Goal: Task Accomplishment & Management: Complete application form

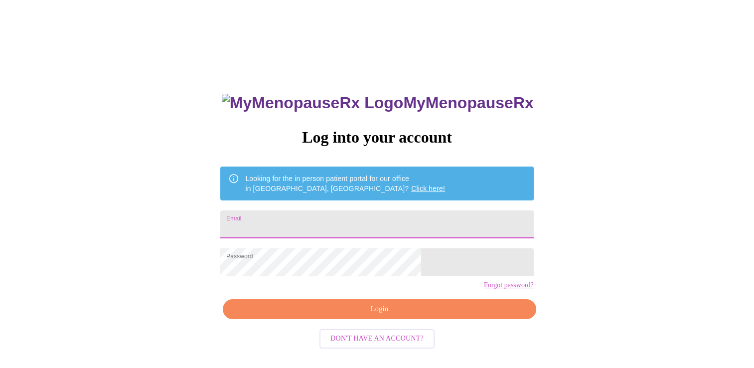
click at [391, 220] on input "Email" at bounding box center [376, 224] width 313 height 28
type input "nurse.jenny@live.com"
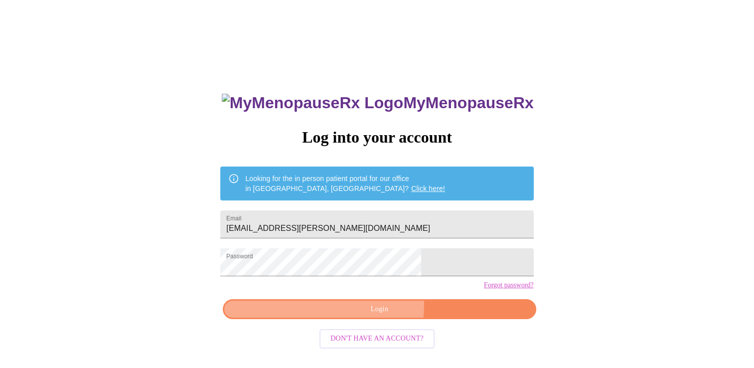
click at [340, 315] on span "Login" at bounding box center [379, 309] width 290 height 12
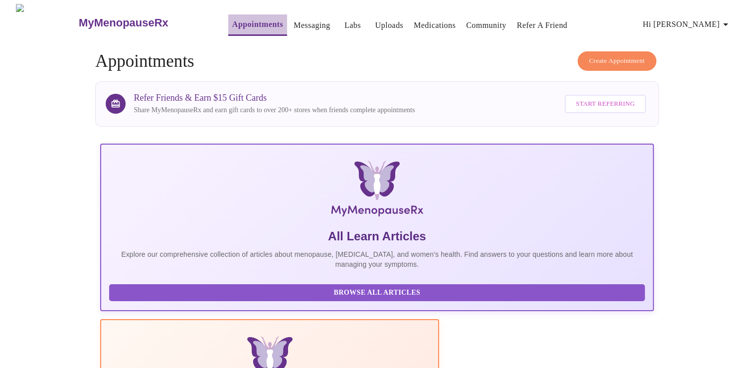
click at [232, 18] on link "Appointments" at bounding box center [257, 24] width 51 height 14
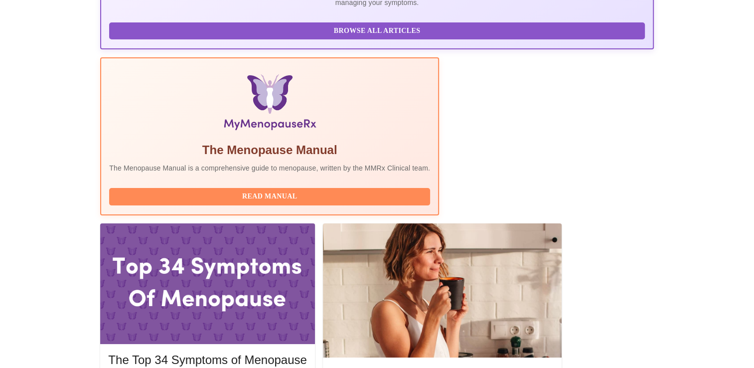
scroll to position [272, 0]
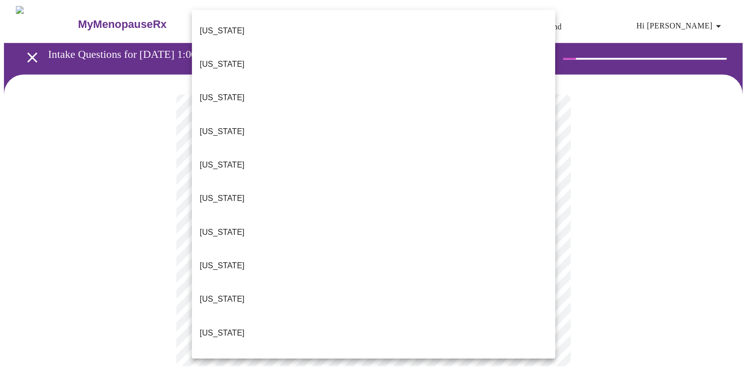
scroll to position [951, 0]
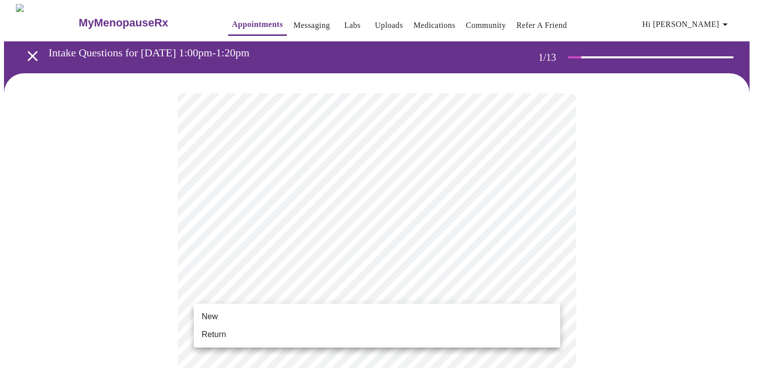
click at [490, 335] on li "Return" at bounding box center [377, 334] width 367 height 18
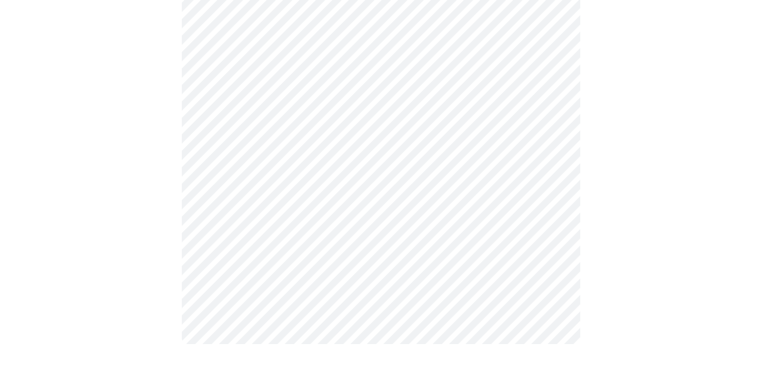
scroll to position [0, 0]
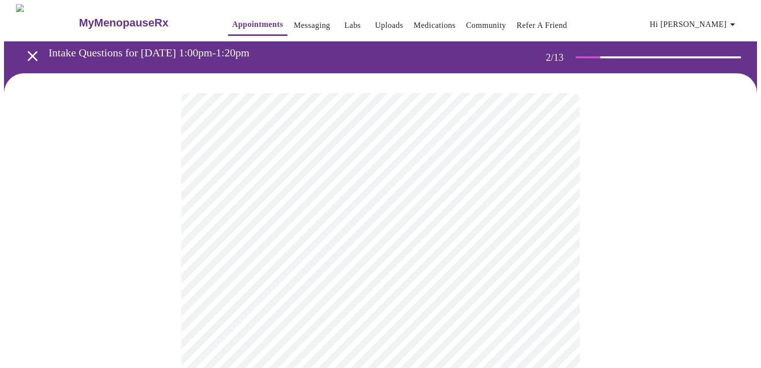
click at [486, 194] on body "MyMenopauseRx Appointments Messaging Labs Uploads Medications Community Refer a…" at bounding box center [380, 303] width 753 height 598
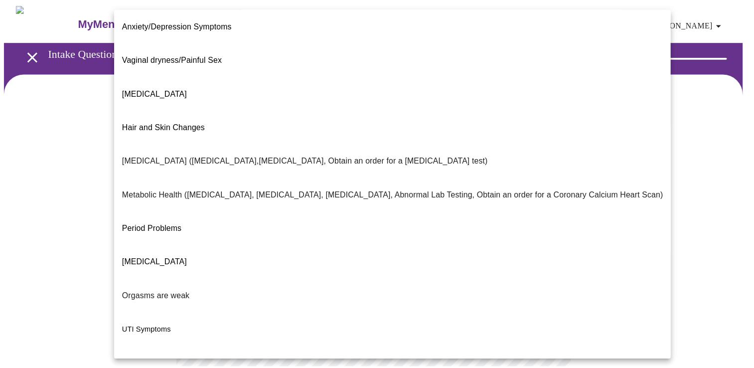
scroll to position [148, 0]
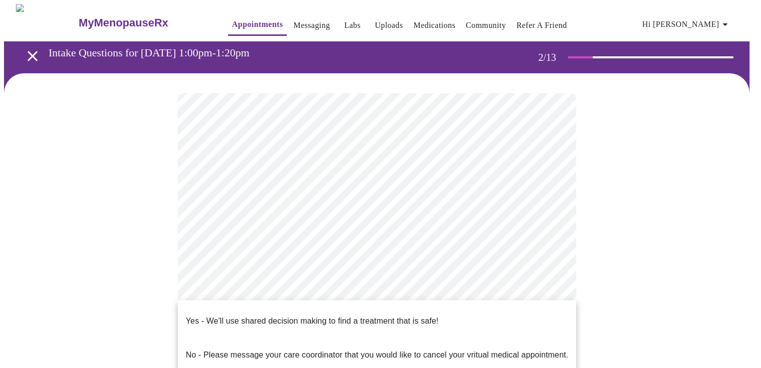
click at [516, 312] on body "MyMenopauseRx Appointments Messaging Labs Uploads Medications Community Refer a…" at bounding box center [380, 300] width 753 height 592
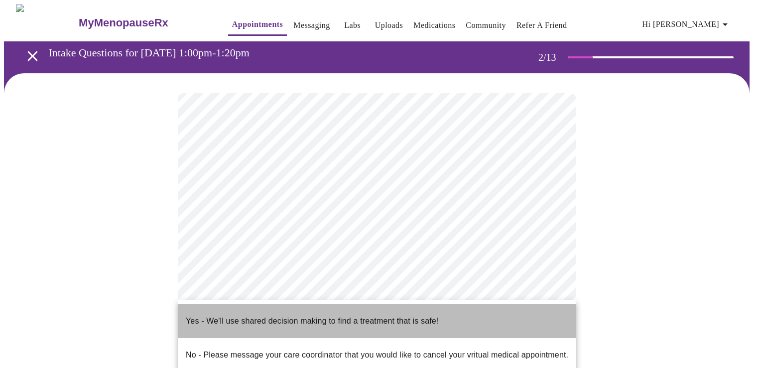
click at [508, 312] on li "Yes - We'll use shared decision making to find a treatment that is safe!" at bounding box center [377, 321] width 398 height 34
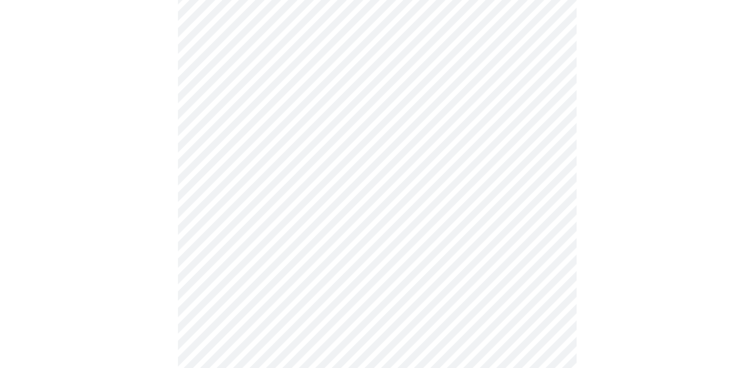
scroll to position [0, 0]
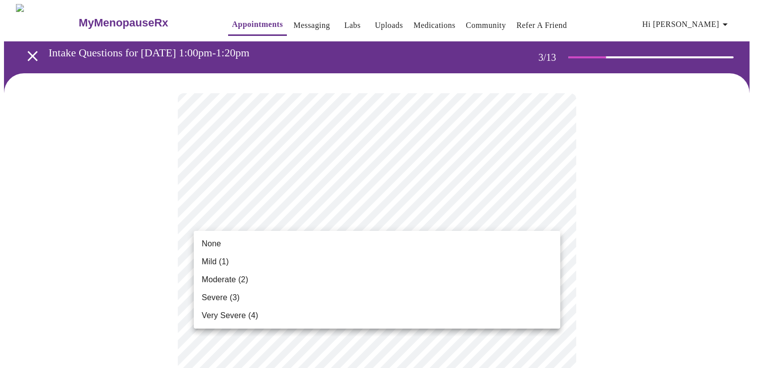
click at [464, 250] on li "None" at bounding box center [377, 244] width 367 height 18
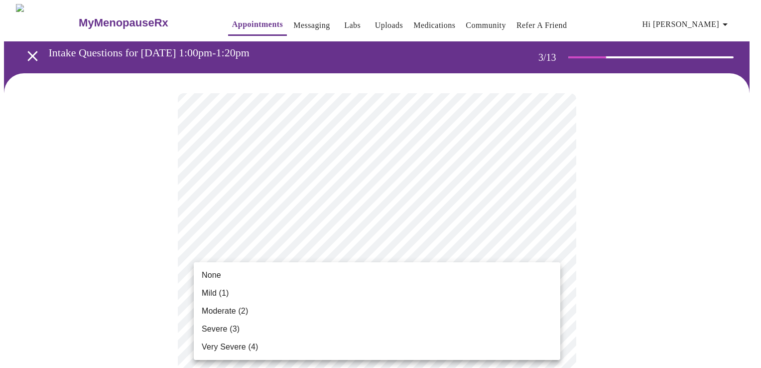
click at [493, 270] on li "None" at bounding box center [377, 275] width 367 height 18
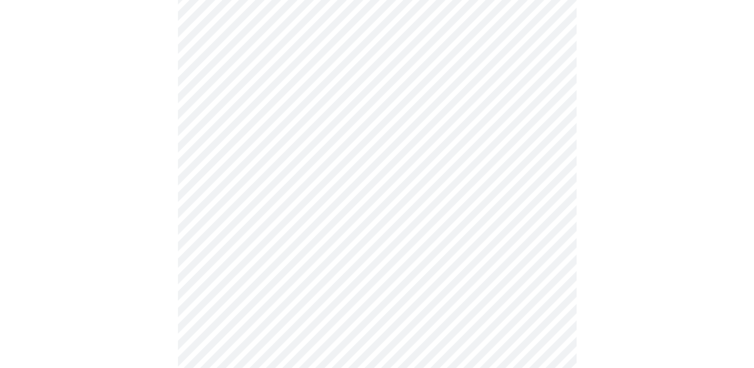
scroll to position [277, 0]
click at [539, 99] on body "MyMenopauseRx Appointments Messaging Labs Uploads Medications Community Refer a…" at bounding box center [377, 375] width 746 height 1297
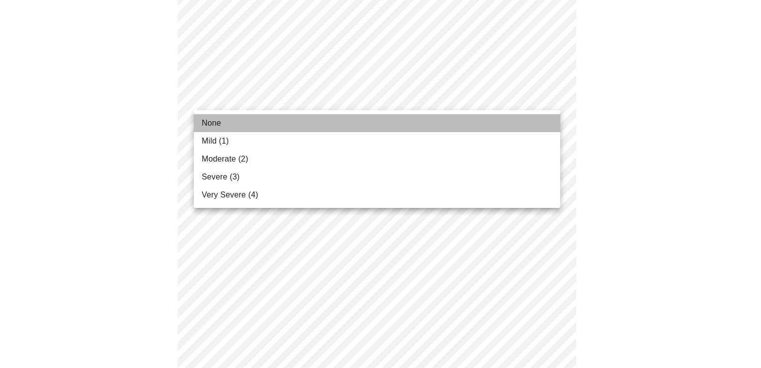
click at [507, 120] on li "None" at bounding box center [377, 123] width 367 height 18
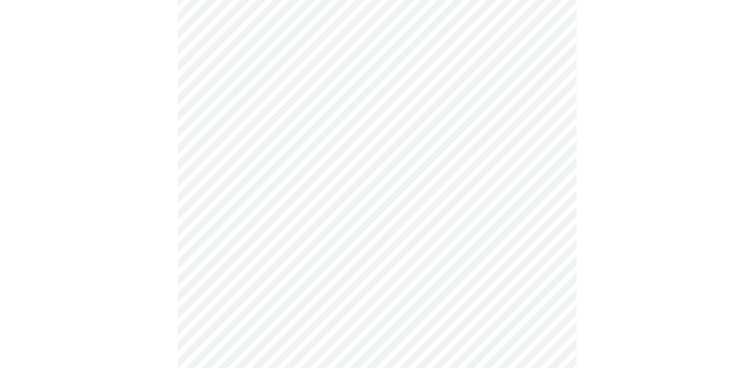
click at [471, 178] on body "MyMenopauseRx Appointments Messaging Labs Uploads Medications Community Refer a…" at bounding box center [377, 368] width 746 height 1283
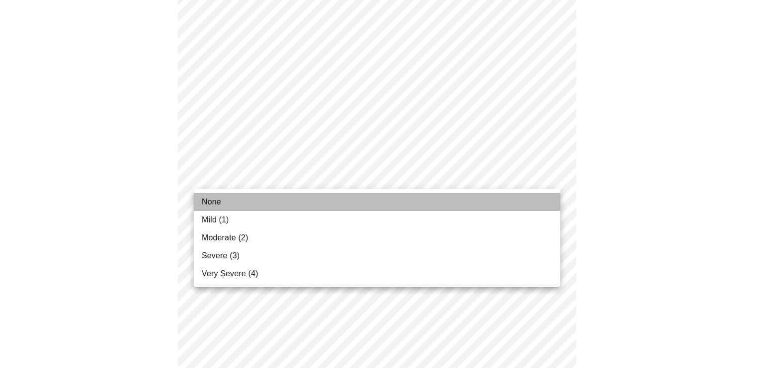
click at [459, 198] on li "None" at bounding box center [377, 202] width 367 height 18
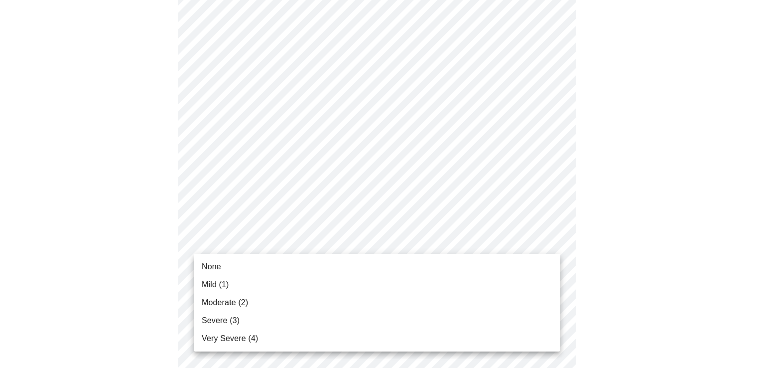
click at [480, 238] on body "MyMenopauseRx Appointments Messaging Labs Uploads Medications Community Refer a…" at bounding box center [380, 361] width 753 height 1269
click at [467, 267] on li "None" at bounding box center [377, 267] width 367 height 18
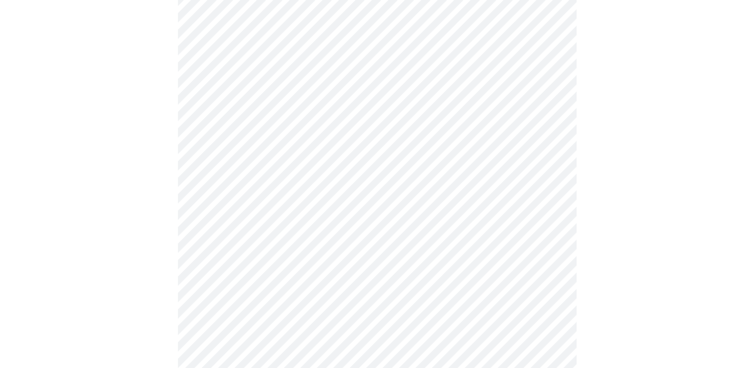
click at [457, 303] on body "MyMenopauseRx Appointments Messaging Labs Uploads Medications Community Refer a…" at bounding box center [377, 354] width 746 height 1255
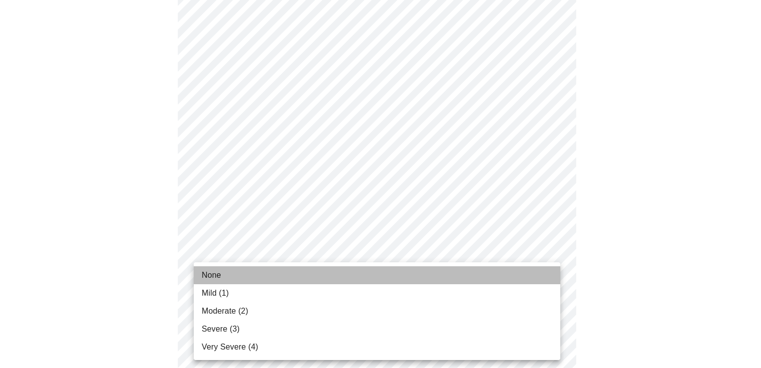
click at [444, 278] on li "None" at bounding box center [377, 275] width 367 height 18
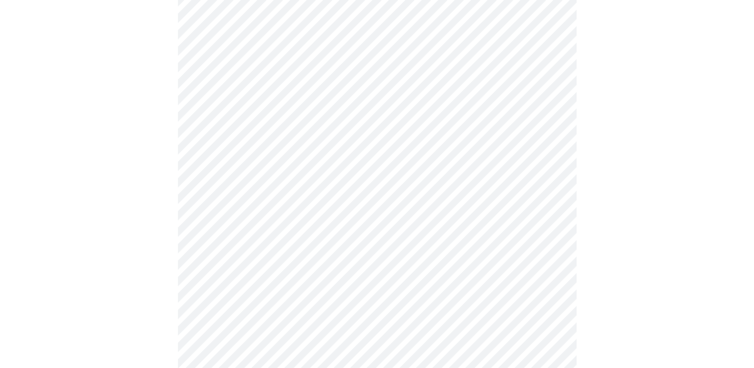
scroll to position [525, 0]
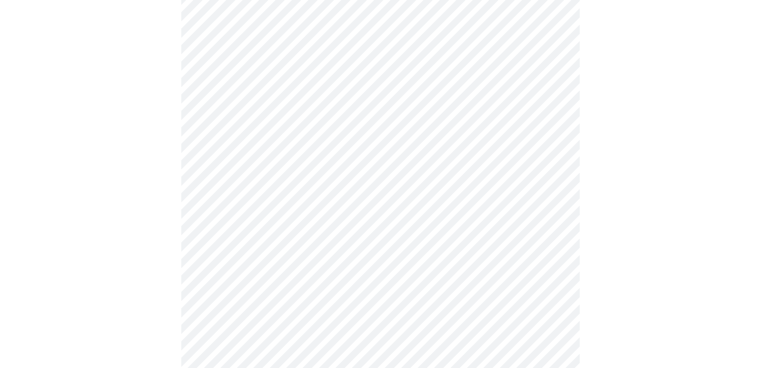
click at [502, 140] on body "MyMenopauseRx Appointments Messaging Labs Uploads Medications Community Refer a…" at bounding box center [380, 99] width 753 height 1241
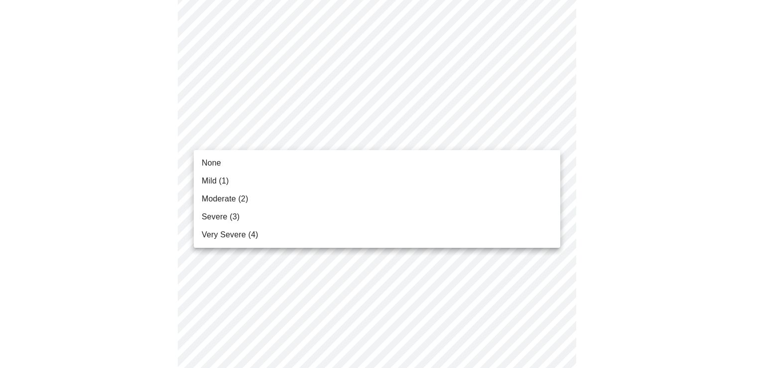
click at [480, 158] on li "None" at bounding box center [377, 163] width 367 height 18
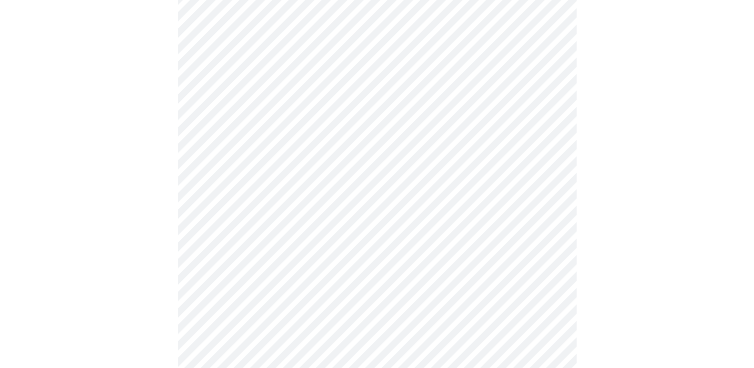
click at [461, 212] on body "MyMenopauseRx Appointments Messaging Labs Uploads Medications Community Refer a…" at bounding box center [377, 92] width 746 height 1227
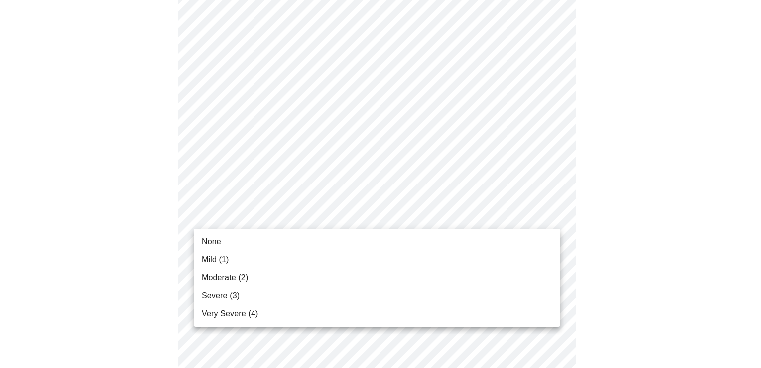
click at [454, 242] on li "None" at bounding box center [377, 242] width 367 height 18
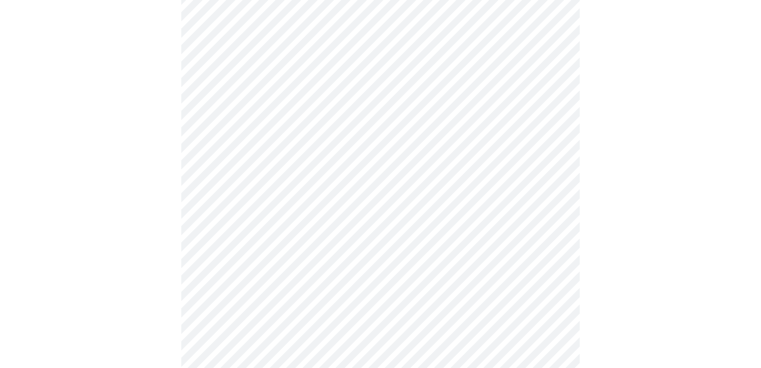
click at [444, 294] on body "MyMenopauseRx Appointments Messaging Labs Uploads Medications Community Refer a…" at bounding box center [380, 85] width 753 height 1213
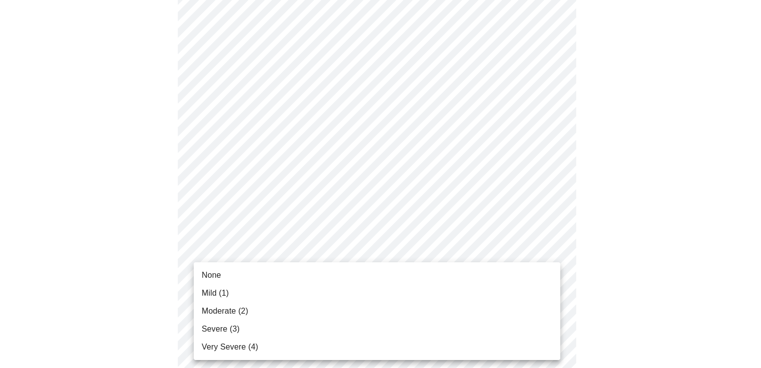
click at [442, 280] on li "None" at bounding box center [377, 275] width 367 height 18
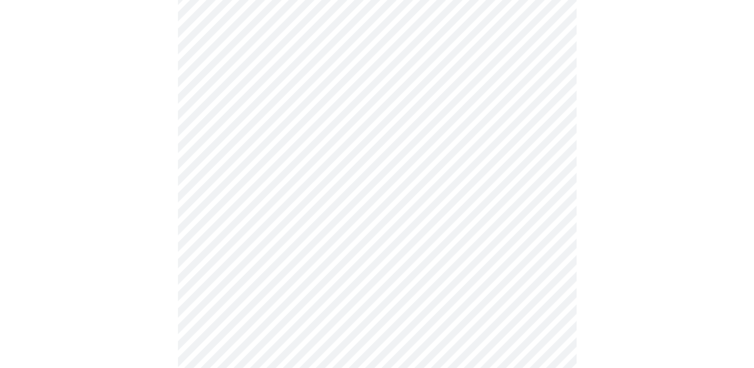
click at [646, 207] on div at bounding box center [377, 113] width 746 height 1130
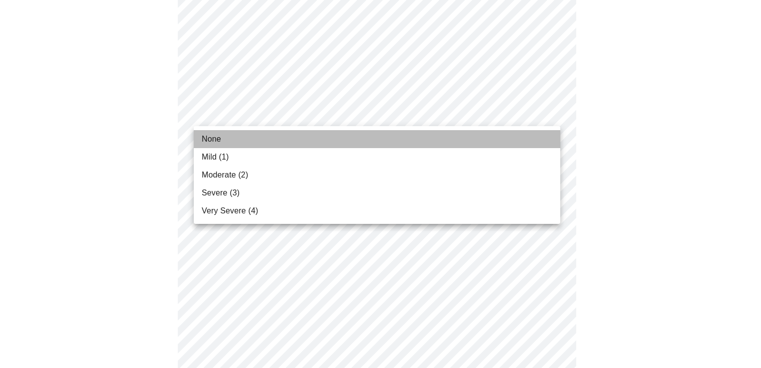
click at [498, 138] on li "None" at bounding box center [377, 139] width 367 height 18
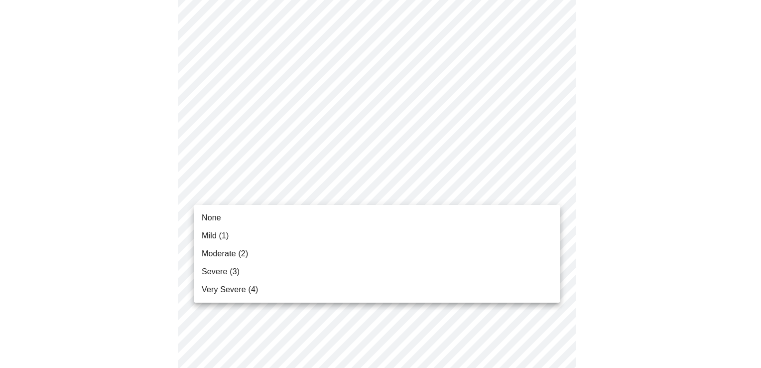
click at [460, 190] on div at bounding box center [380, 184] width 761 height 368
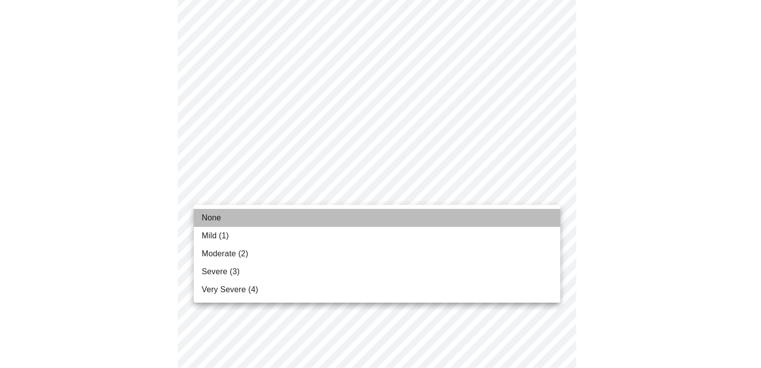
click at [455, 219] on li "None" at bounding box center [377, 218] width 367 height 18
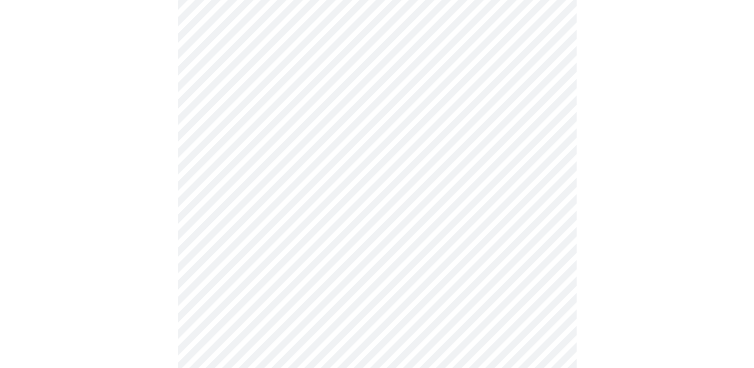
scroll to position [361, 0]
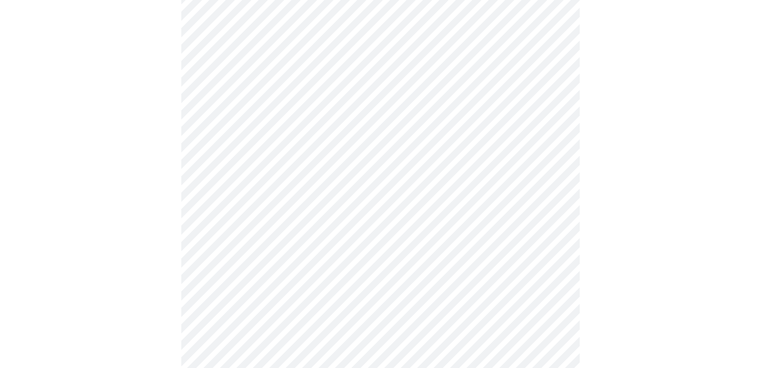
click at [511, 237] on body "MyMenopauseRx Appointments Messaging Labs Uploads Medications Community Refer a…" at bounding box center [380, 134] width 753 height 982
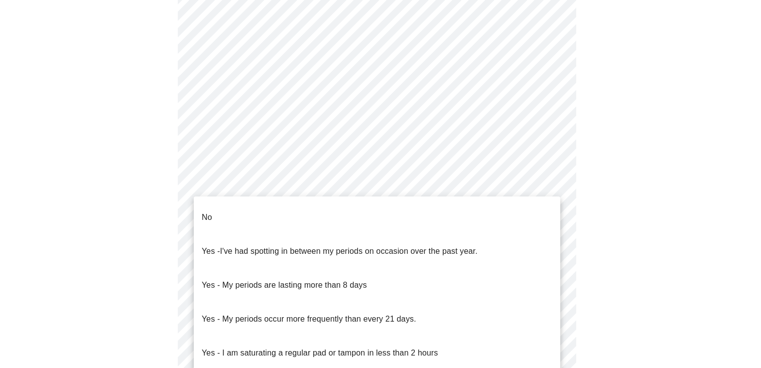
click at [506, 204] on li "No" at bounding box center [377, 217] width 367 height 34
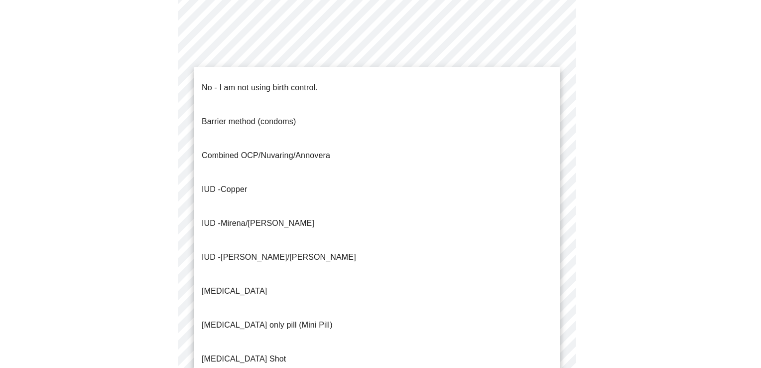
click at [489, 326] on body "MyMenopauseRx Appointments Messaging Labs Uploads Medications Community Refer a…" at bounding box center [380, 131] width 753 height 976
click at [523, 84] on li "No - I am not using birth control." at bounding box center [377, 88] width 367 height 34
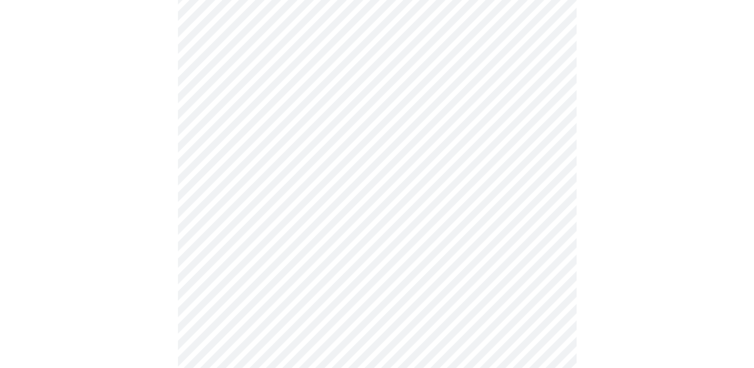
click at [629, 118] on div at bounding box center [377, 162] width 746 height 901
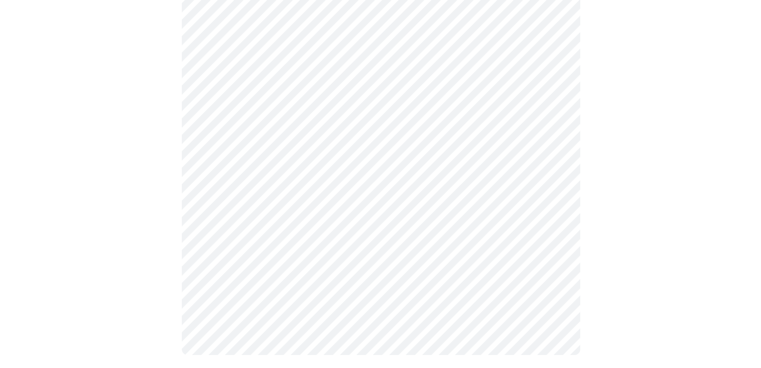
scroll to position [602, 0]
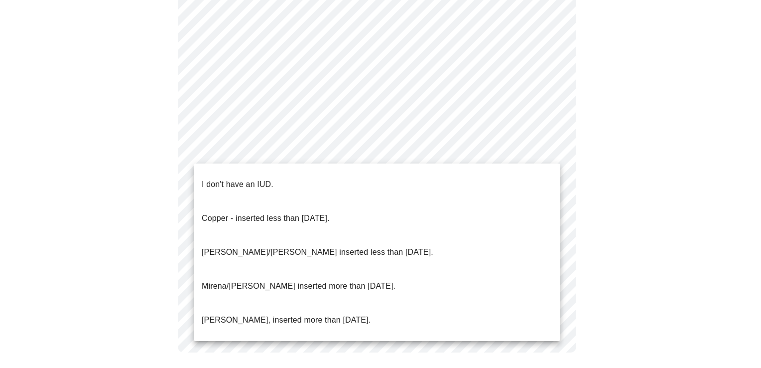
click at [394, 172] on li "I don't have an IUD." at bounding box center [377, 184] width 367 height 34
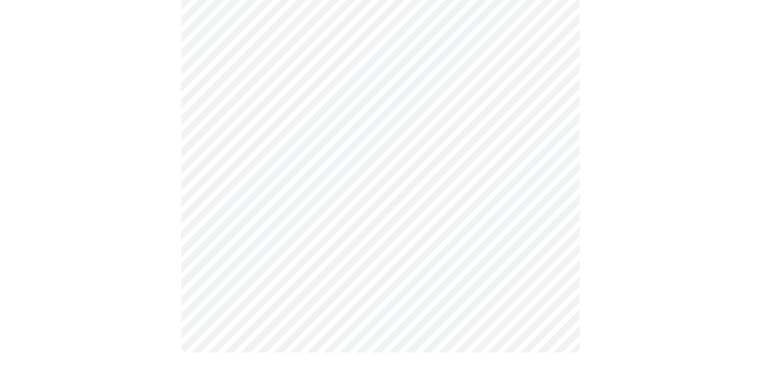
scroll to position [596, 0]
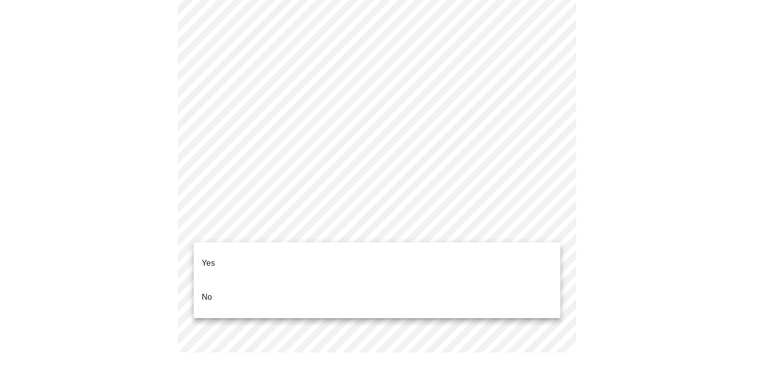
click at [357, 269] on li "Yes" at bounding box center [377, 263] width 367 height 34
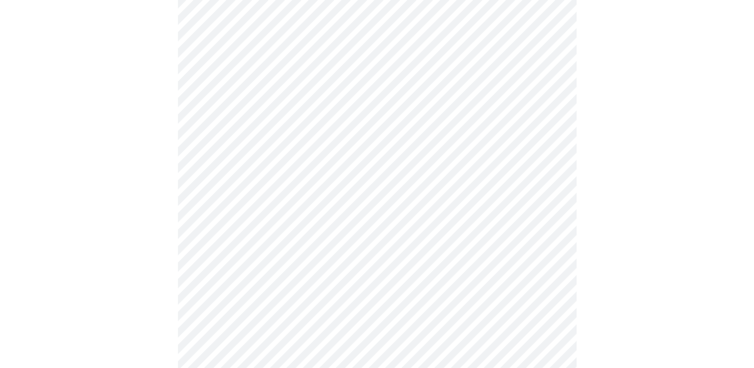
scroll to position [163, 0]
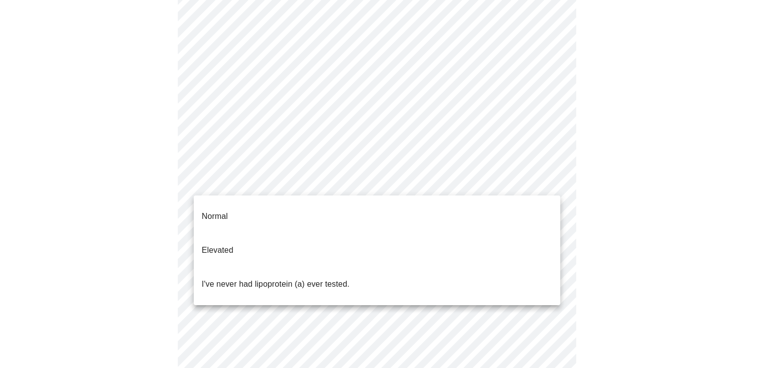
click at [526, 174] on body "MyMenopauseRx Appointments Messaging Labs Uploads Medications Community Refer a…" at bounding box center [380, 209] width 753 height 736
click at [509, 267] on li "I've never had lipoprotein (a) ever tested." at bounding box center [377, 284] width 367 height 34
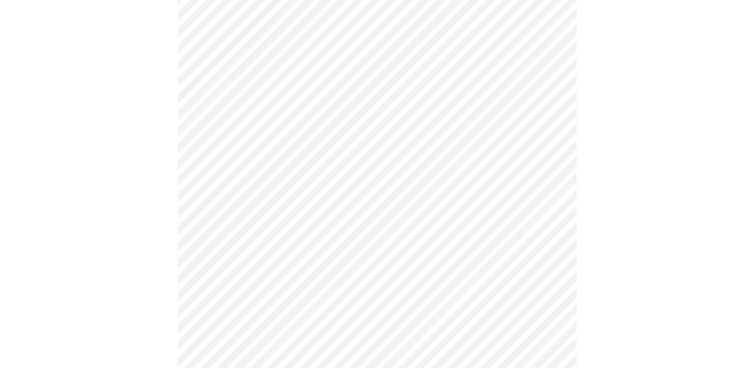
click at [612, 239] on div at bounding box center [377, 240] width 746 height 661
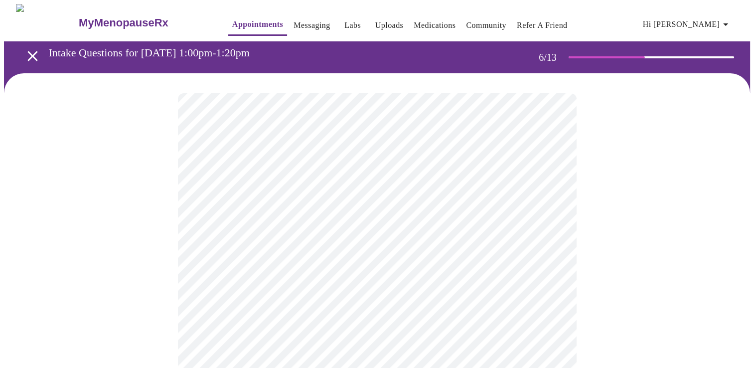
click at [630, 223] on div at bounding box center [377, 301] width 746 height 456
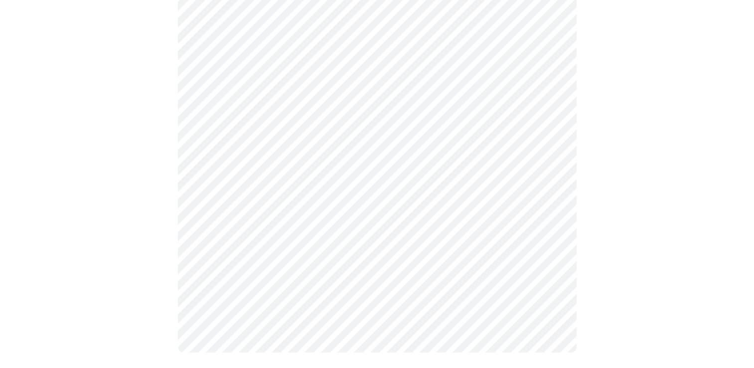
scroll to position [135, 0]
click at [95, 250] on div at bounding box center [377, 155] width 746 height 435
click at [595, 230] on div at bounding box center [377, 155] width 746 height 435
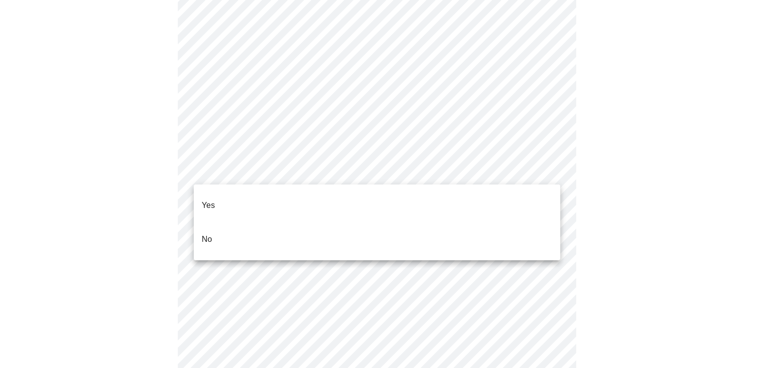
click at [515, 222] on li "No" at bounding box center [377, 239] width 367 height 34
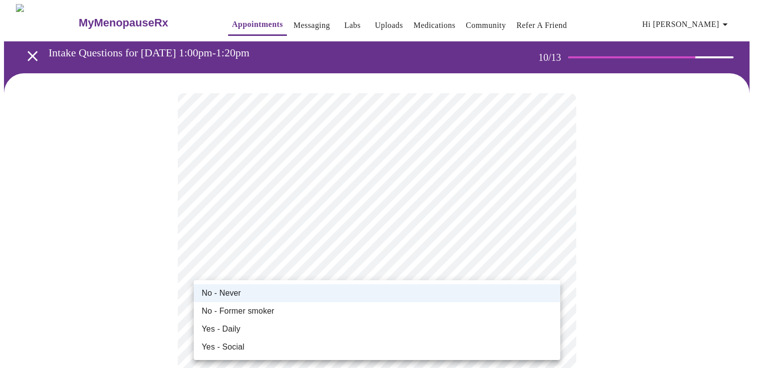
click at [240, 289] on li "No - Never" at bounding box center [377, 293] width 367 height 18
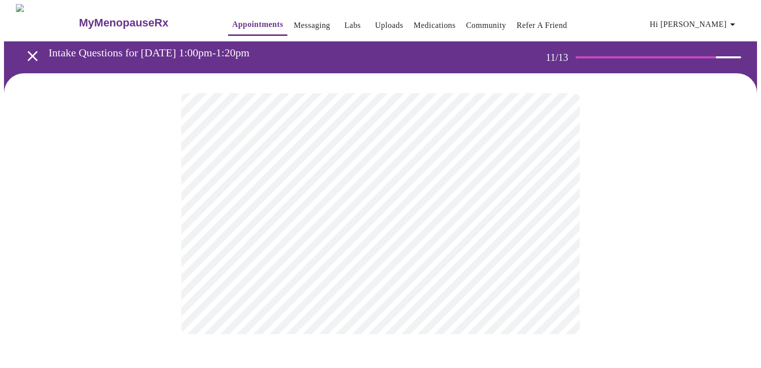
click at [668, 276] on div at bounding box center [380, 213] width 753 height 280
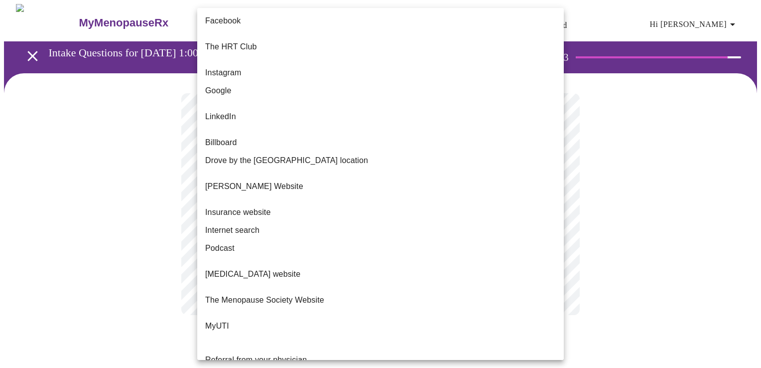
click at [536, 207] on body "MyMenopauseRx Appointments Messaging Labs Uploads Medications Community Refer a…" at bounding box center [380, 169] width 753 height 331
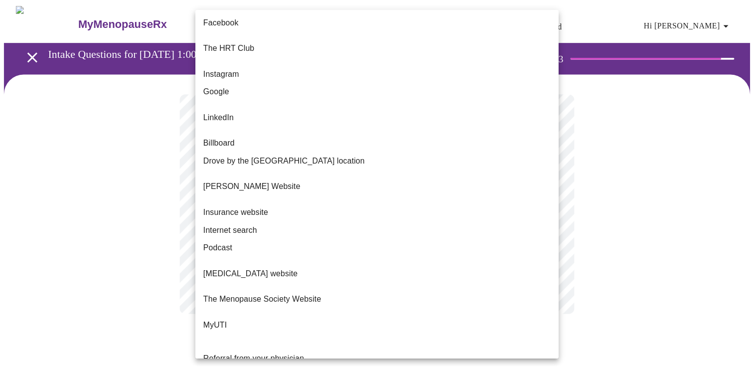
scroll to position [68, 0]
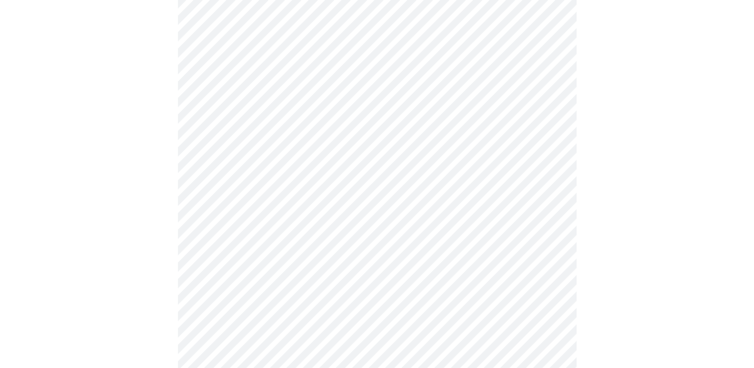
scroll to position [655, 0]
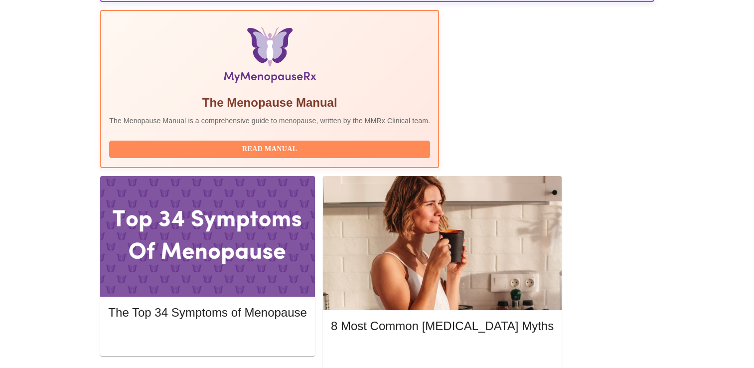
scroll to position [360, 0]
